Goal: Check status: Check status

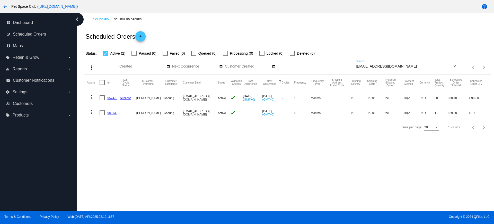
drag, startPoint x: 418, startPoint y: 65, endPoint x: 323, endPoint y: 66, distance: 95.5
click at [323, 66] on div "more_vert Aug Jan Feb Mar Apr 1" at bounding box center [287, 65] width 407 height 18
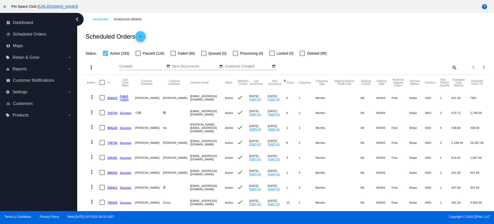
click at [375, 55] on div "Status: Active (293) Paused (126) Failed (94) Queued (0) Processing (0) Locked …" at bounding box center [287, 52] width 407 height 10
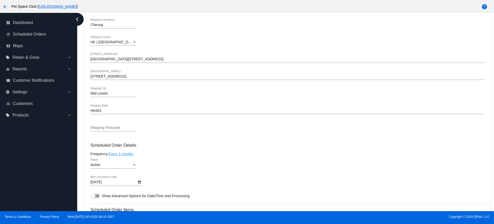
scroll to position [225, 0]
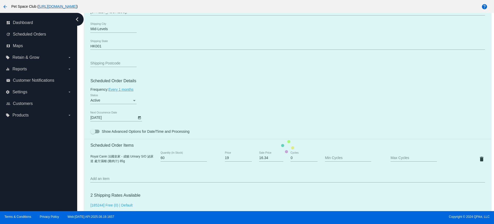
scroll to position [258, 0]
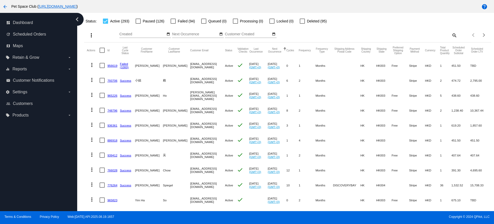
scroll to position [64, 0]
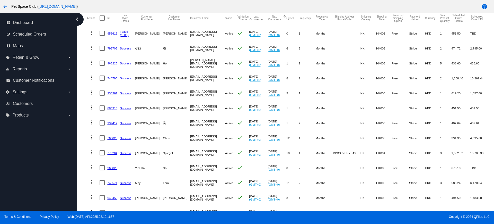
click at [86, 42] on mat-table "Actions Id Last Cycle Status Customer FirstName Customer LastName Customer Emai…" at bounding box center [287, 167] width 407 height 314
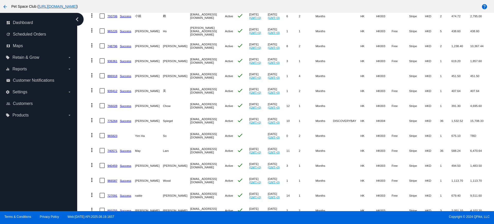
scroll to position [129, 0]
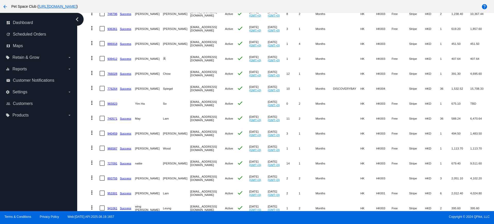
click at [82, 194] on div "Dashboard Scheduled Orders Scheduled Orders add Status: Active (293) Paused (12…" at bounding box center [287, 79] width 413 height 390
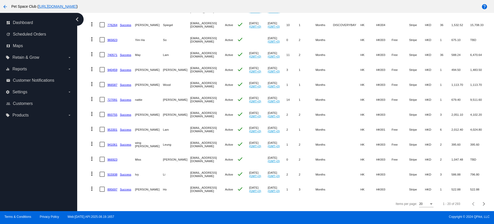
scroll to position [197, 0]
click at [83, 154] on div "Dashboard Scheduled Orders Scheduled Orders add Status: Active (293) Paused (12…" at bounding box center [287, 16] width 413 height 390
click at [480, 204] on span "Next page" at bounding box center [484, 203] width 10 height 3
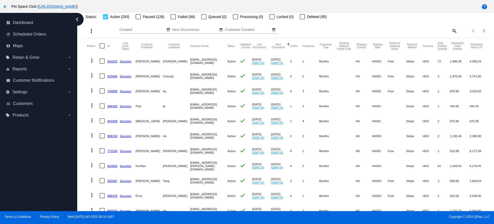
scroll to position [64, 0]
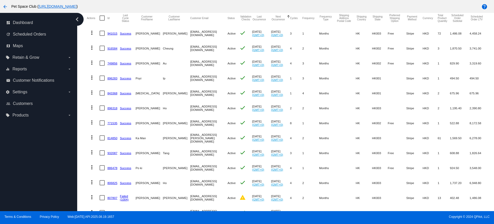
click at [83, 150] on div "Dashboard Scheduled Orders Scheduled Orders add Status: Active (293) Paused (12…" at bounding box center [287, 143] width 413 height 390
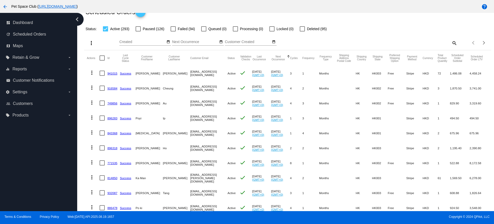
scroll to position [0, 0]
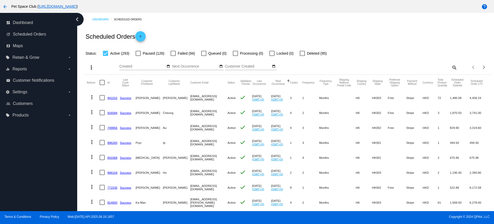
click at [452, 67] on mat-icon "search" at bounding box center [454, 67] width 6 height 8
click at [409, 69] on div "Search" at bounding box center [406, 65] width 101 height 10
paste input "893755"
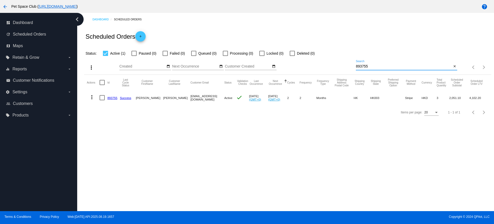
type input "893755"
drag, startPoint x: 374, startPoint y: 68, endPoint x: 348, endPoint y: 64, distance: 26.3
click at [348, 64] on div "more_vert Aug Jan Feb Mar Apr 1" at bounding box center [287, 65] width 407 height 18
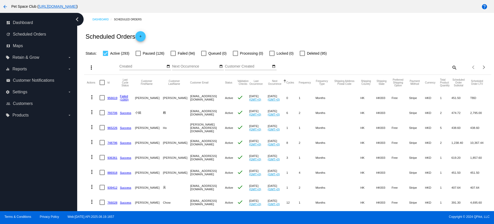
click at [451, 68] on mat-icon "search" at bounding box center [454, 67] width 6 height 8
click at [392, 66] on input "Search" at bounding box center [406, 66] width 101 height 4
paste input "966587"
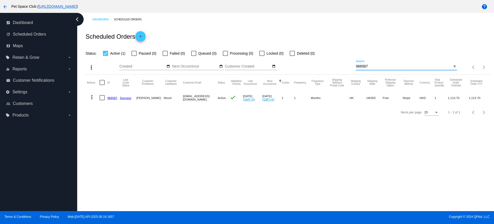
type input "966587"
drag, startPoint x: 372, startPoint y: 66, endPoint x: 344, endPoint y: 64, distance: 28.1
click at [344, 64] on div "more_vert Aug Jan Feb Mar Apr 1" at bounding box center [287, 65] width 407 height 18
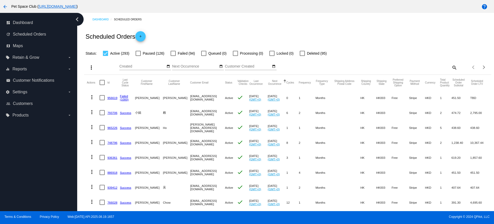
click at [451, 65] on mat-icon "search" at bounding box center [454, 67] width 6 height 8
click at [414, 66] on input "Search" at bounding box center [406, 66] width 101 height 4
paste input "966587"
type input "966587"
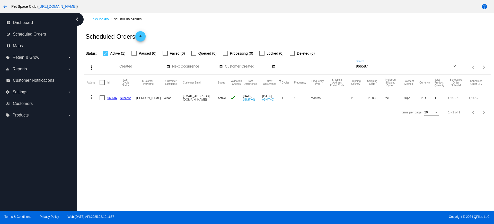
drag, startPoint x: 373, startPoint y: 67, endPoint x: 350, endPoint y: 64, distance: 23.6
click at [350, 64] on div "more_vert Aug Jan Feb Mar Apr 1" at bounding box center [287, 65] width 407 height 18
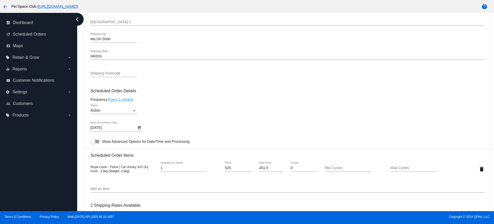
scroll to position [258, 0]
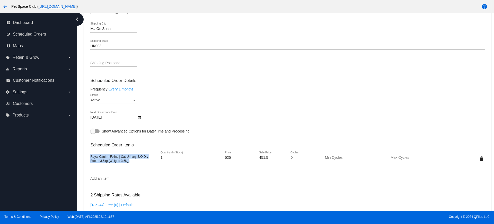
drag, startPoint x: 132, startPoint y: 163, endPoint x: 89, endPoint y: 158, distance: 43.3
click at [89, 158] on mat-card "Customer 6349461: [PERSON_NAME] [PERSON_NAME] [EMAIL_ADDRESS][DOMAIN_NAME] Cust…" at bounding box center [287, 146] width 407 height 515
copy span "Royal Canin - Feline | Cat Urinary S/O Dry Food - 3.5kg (Weight: 3.5kg)"
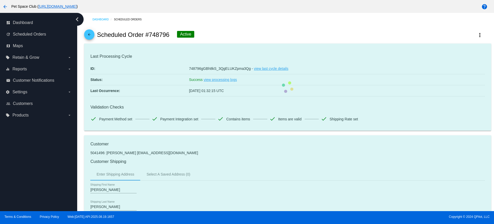
drag, startPoint x: 168, startPoint y: 35, endPoint x: 150, endPoint y: 35, distance: 18.3
click at [150, 35] on div "arrow_back Scheduled Order #748796 Active more_vert" at bounding box center [287, 35] width 407 height 18
copy h2 "748796"
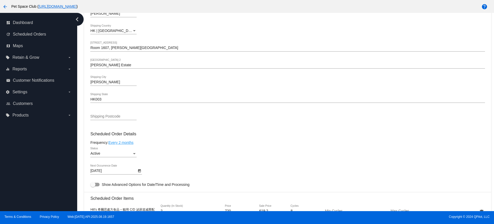
scroll to position [225, 0]
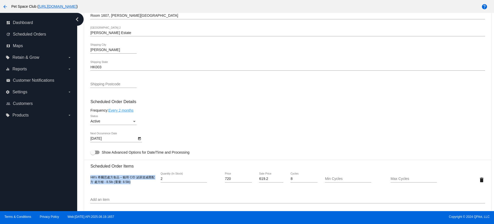
drag, startPoint x: 136, startPoint y: 183, endPoint x: 82, endPoint y: 175, distance: 54.5
click at [82, 175] on div "Dashboard Scheduled Orders arrow_back Scheduled Order #748796 Active more_vert …" at bounding box center [287, 106] width 413 height 637
copy span "Hill’s 希爾思處方食品 – 貓用 C/D 泌尿道减壓配方 處方糧 - 8.5lb (重量: 8.5lb)"
drag, startPoint x: 79, startPoint y: 140, endPoint x: 133, endPoint y: 103, distance: 65.5
click at [79, 140] on div "Dashboard Scheduled Orders arrow_back Scheduled Order #748796 Active more_vert …" at bounding box center [285, 112] width 417 height 198
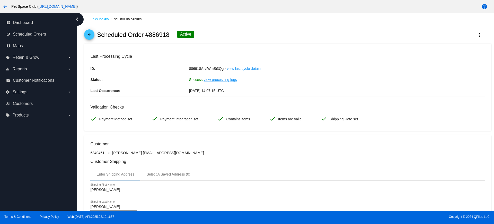
drag, startPoint x: 170, startPoint y: 36, endPoint x: 150, endPoint y: 36, distance: 20.1
click at [150, 36] on div "arrow_back Scheduled Order #886918 Active more_vert" at bounding box center [287, 35] width 407 height 18
copy h2 "886918"
click at [214, 36] on div "arrow_back Scheduled Order #886918 Active more_vert" at bounding box center [287, 35] width 407 height 18
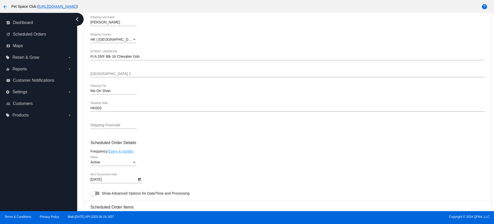
scroll to position [258, 0]
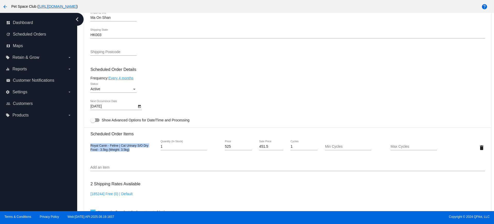
drag, startPoint x: 135, startPoint y: 149, endPoint x: 85, endPoint y: 143, distance: 51.1
click at [85, 143] on mat-card "Customer 6349461: Lai Ming Choi mingc728@gmail.com Customer Shipping Enter Ship…" at bounding box center [287, 135] width 407 height 515
copy span "Royal Canin - Feline | Cat Urinary S/O Dry Food - 3.5kg (Weight: 3.5kg)"
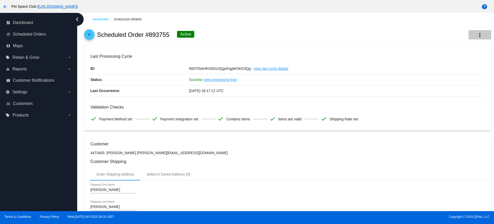
click at [477, 37] on mat-icon "more_vert" at bounding box center [480, 35] width 6 height 6
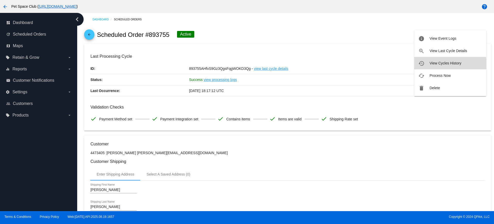
click at [441, 64] on span "View Cycles History" at bounding box center [446, 63] width 32 height 4
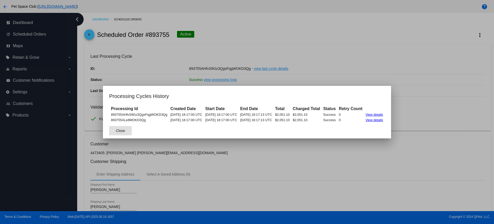
click at [403, 46] on div at bounding box center [247, 112] width 494 height 224
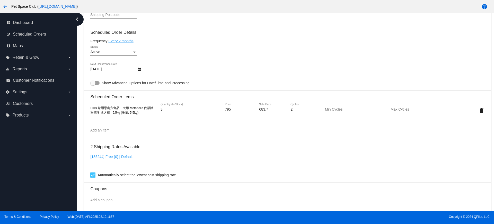
scroll to position [322, 0]
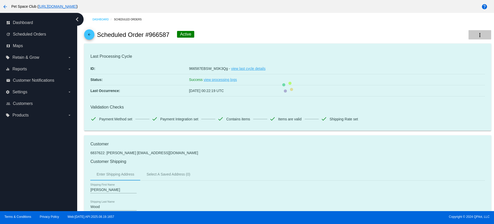
click at [477, 33] on mat-icon "more_vert" at bounding box center [480, 35] width 6 height 6
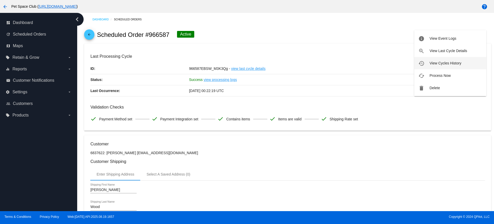
click at [438, 63] on span "View Cycles History" at bounding box center [446, 63] width 32 height 4
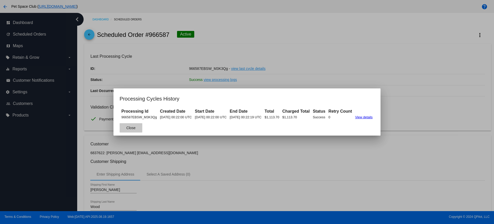
click at [126, 129] on span "Close" at bounding box center [130, 128] width 9 height 4
